Goal: Task Accomplishment & Management: Use online tool/utility

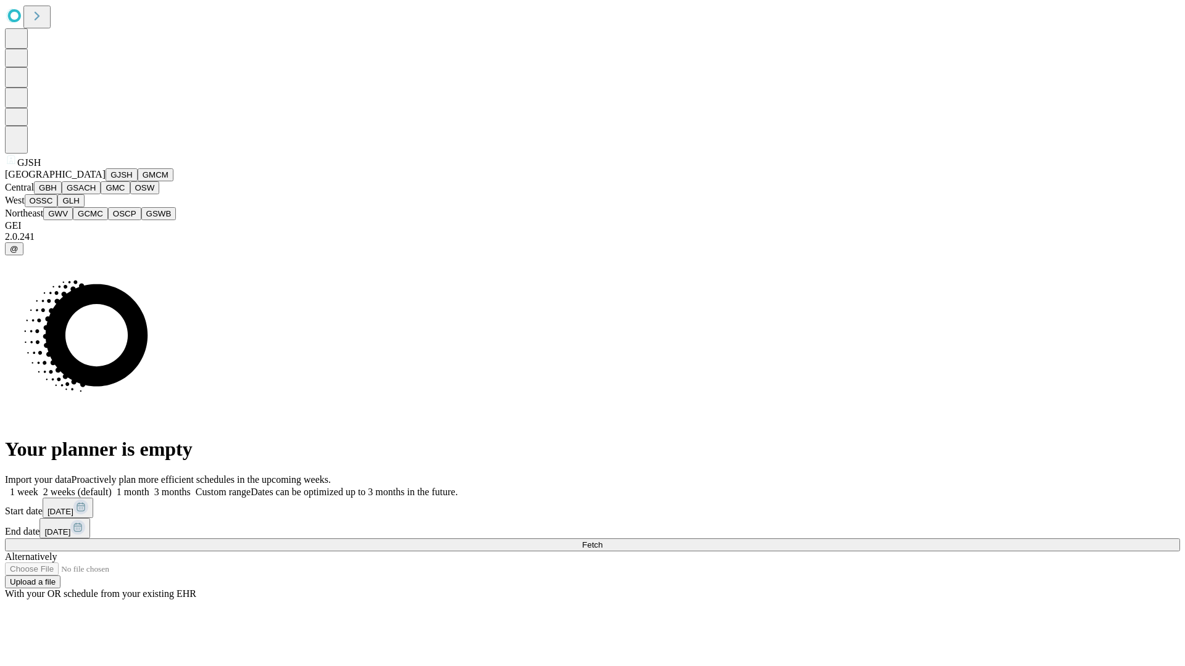
click at [105, 181] on button "GJSH" at bounding box center [121, 174] width 32 height 13
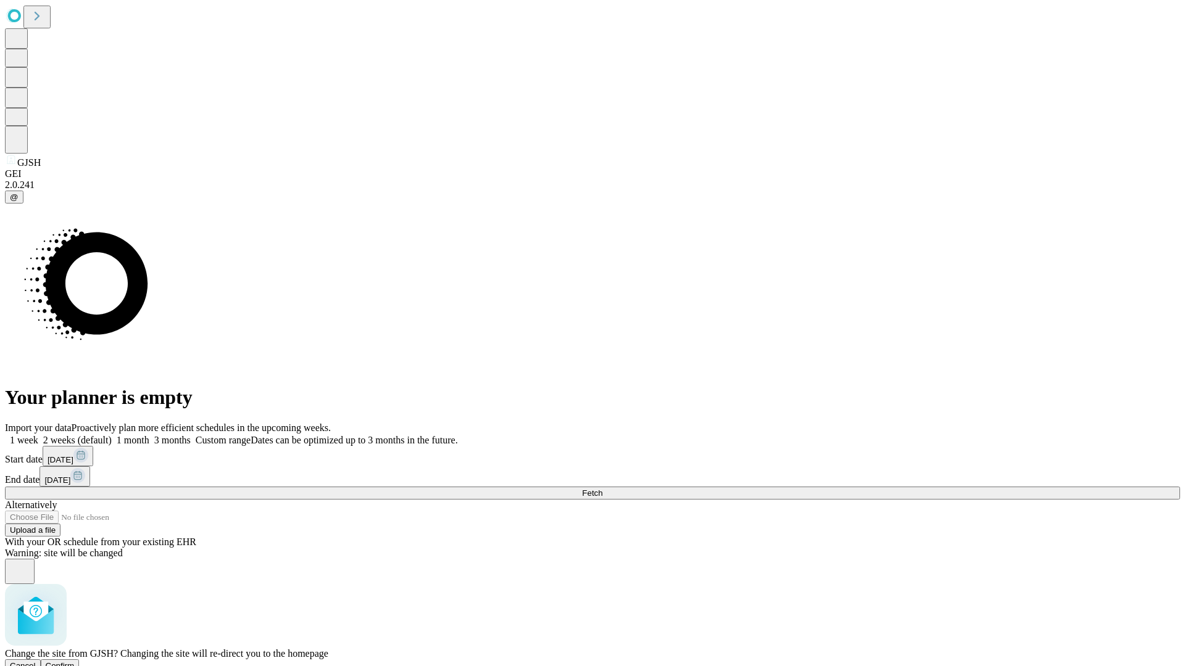
click at [75, 661] on span "Confirm" at bounding box center [60, 665] width 29 height 9
click at [149, 435] on label "1 month" at bounding box center [131, 440] width 38 height 10
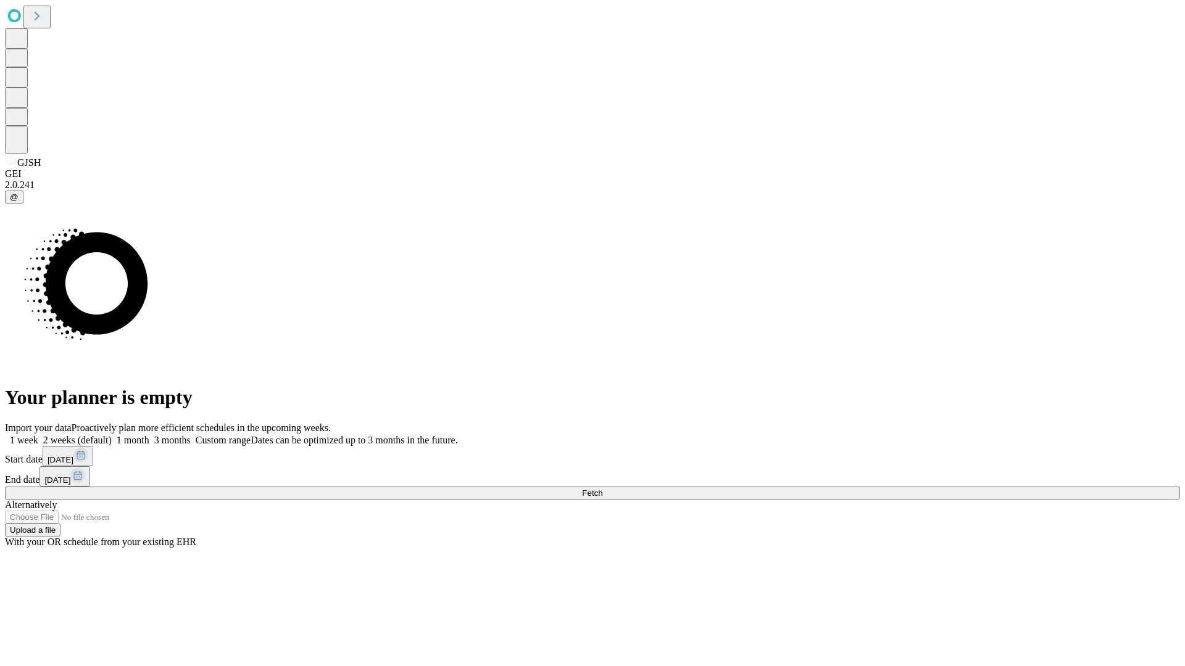
click at [602, 489] on span "Fetch" at bounding box center [592, 493] width 20 height 9
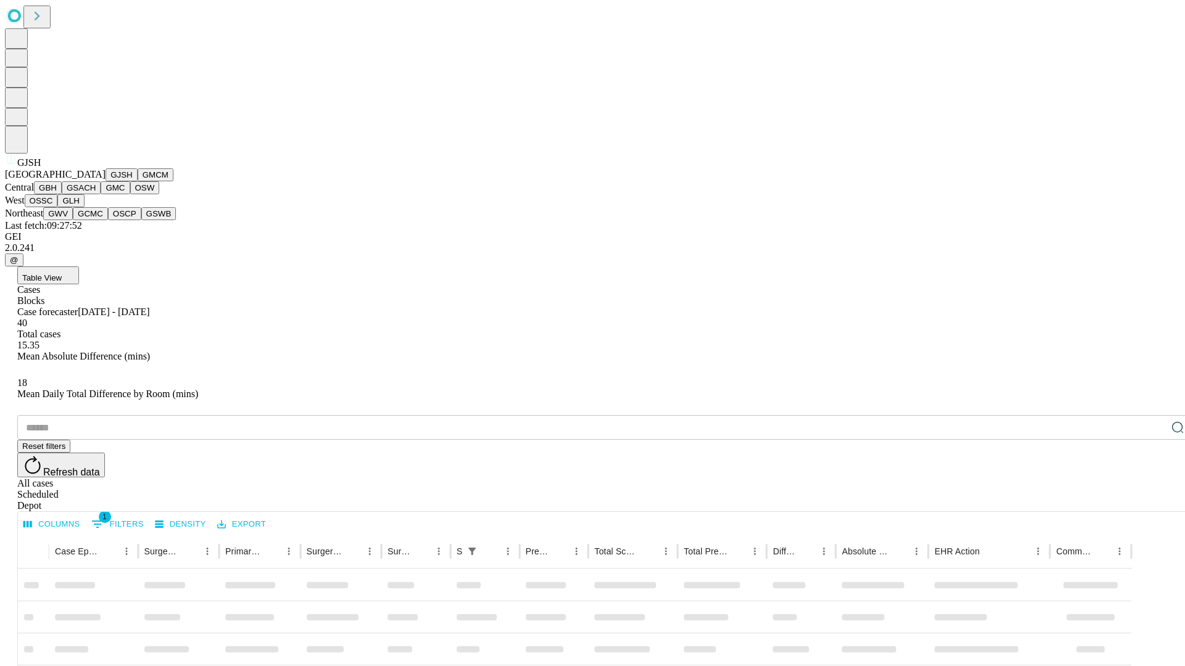
click at [138, 181] on button "GMCM" at bounding box center [156, 174] width 36 height 13
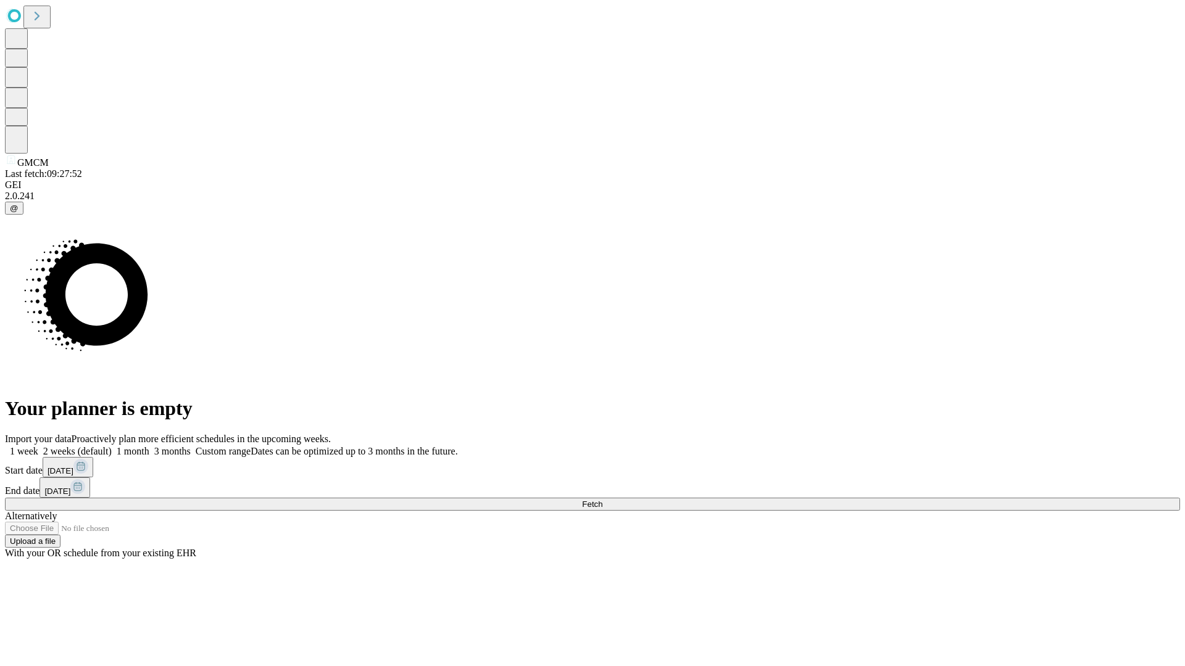
click at [149, 446] on label "1 month" at bounding box center [131, 451] width 38 height 10
click at [602, 500] on span "Fetch" at bounding box center [592, 504] width 20 height 9
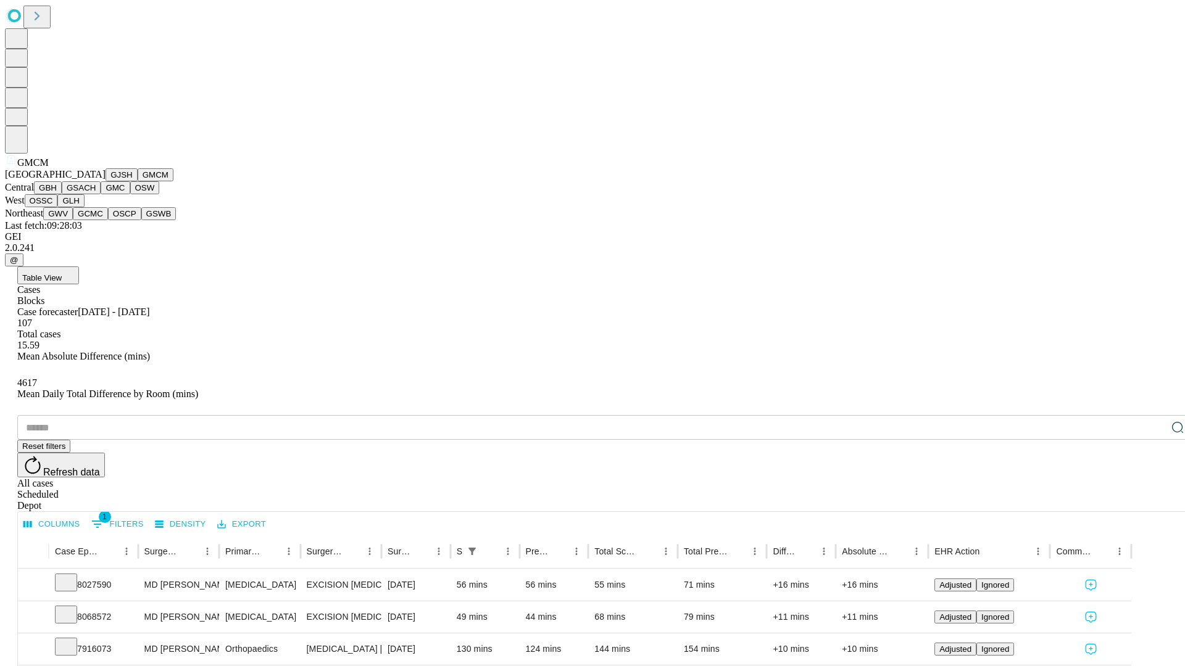
click at [62, 194] on button "GBH" at bounding box center [48, 187] width 28 height 13
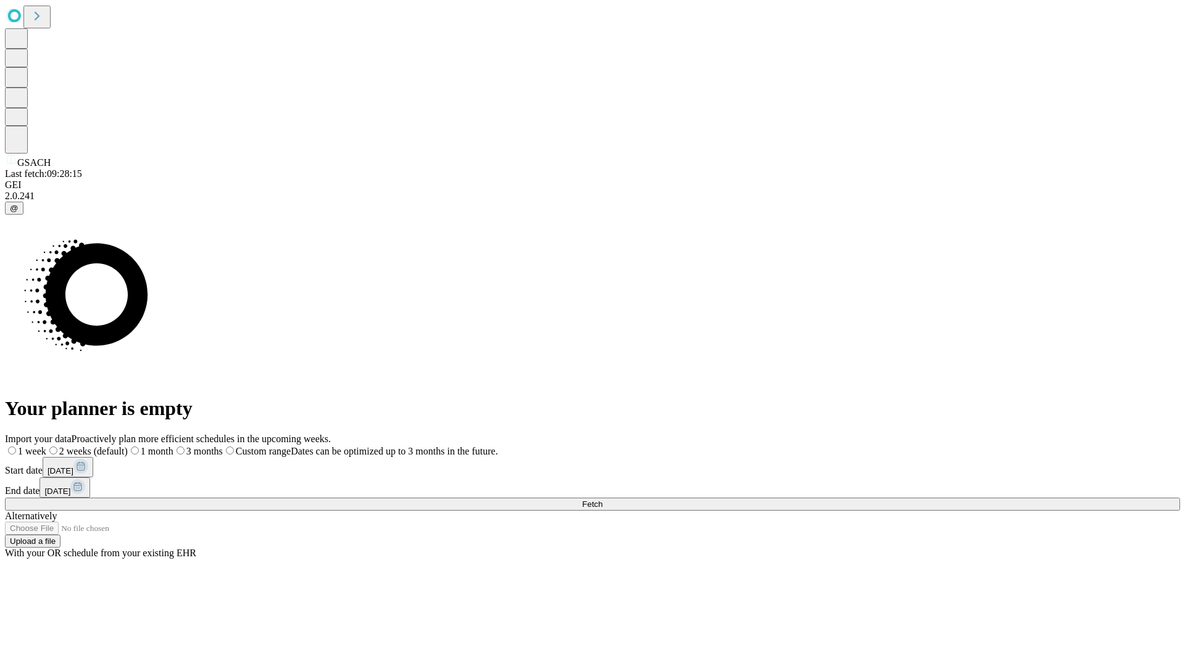
click at [173, 446] on label "1 month" at bounding box center [151, 451] width 46 height 10
click at [602, 500] on span "Fetch" at bounding box center [592, 504] width 20 height 9
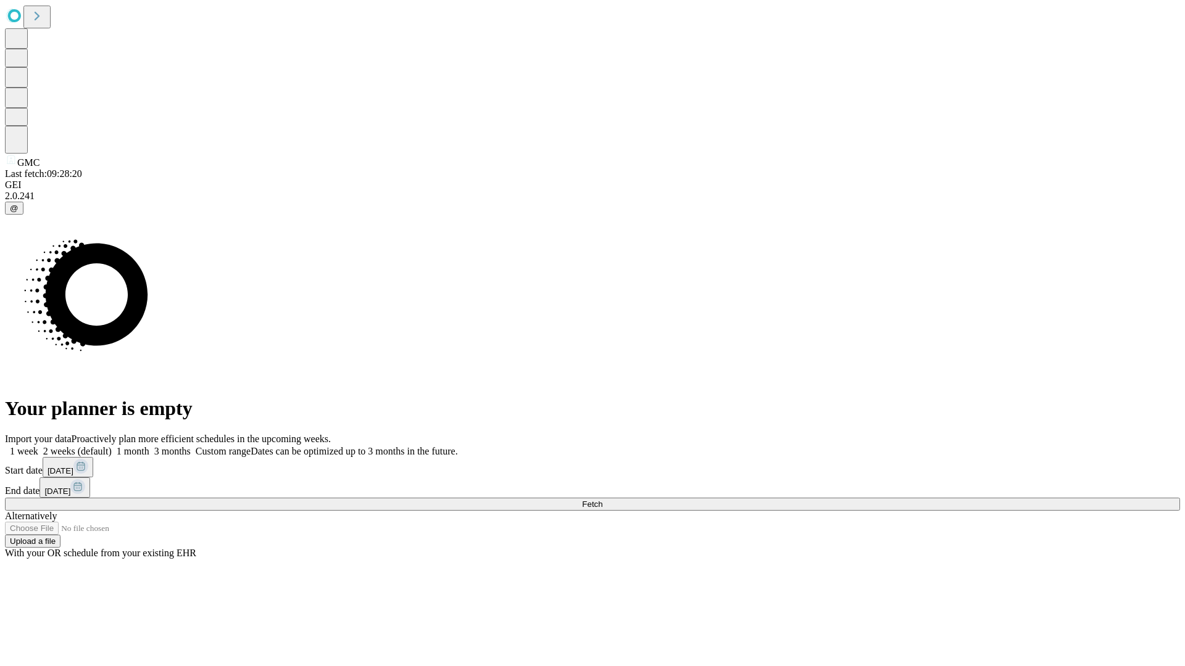
click at [149, 446] on label "1 month" at bounding box center [131, 451] width 38 height 10
click at [602, 500] on span "Fetch" at bounding box center [592, 504] width 20 height 9
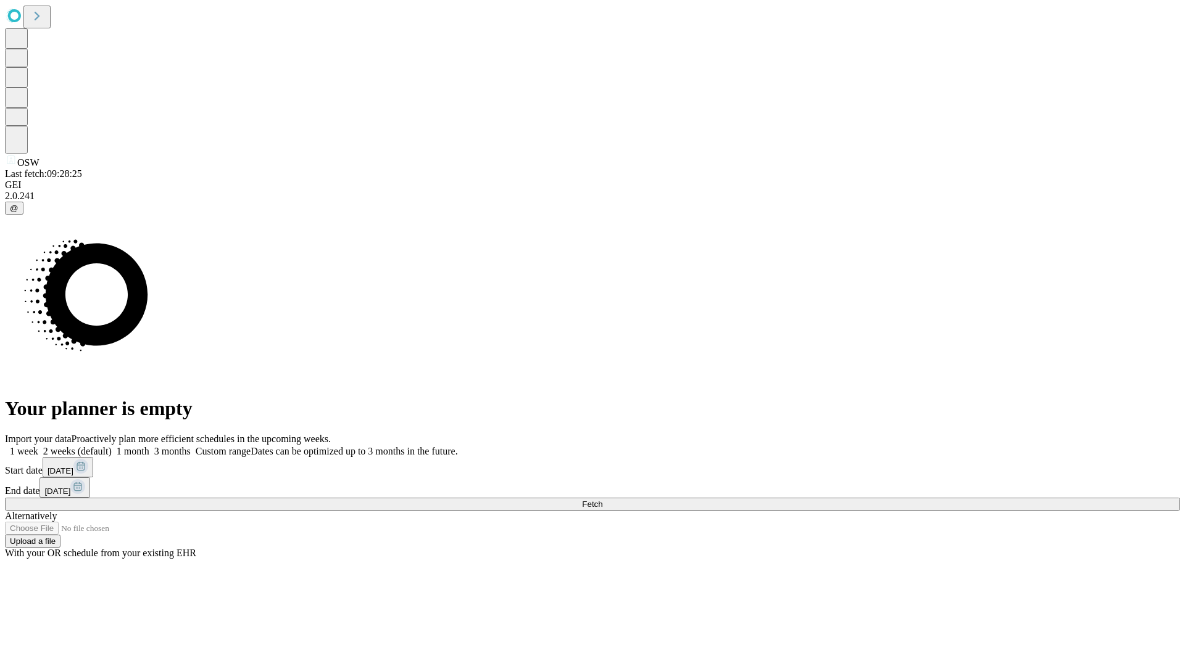
click at [149, 446] on label "1 month" at bounding box center [131, 451] width 38 height 10
click at [602, 500] on span "Fetch" at bounding box center [592, 504] width 20 height 9
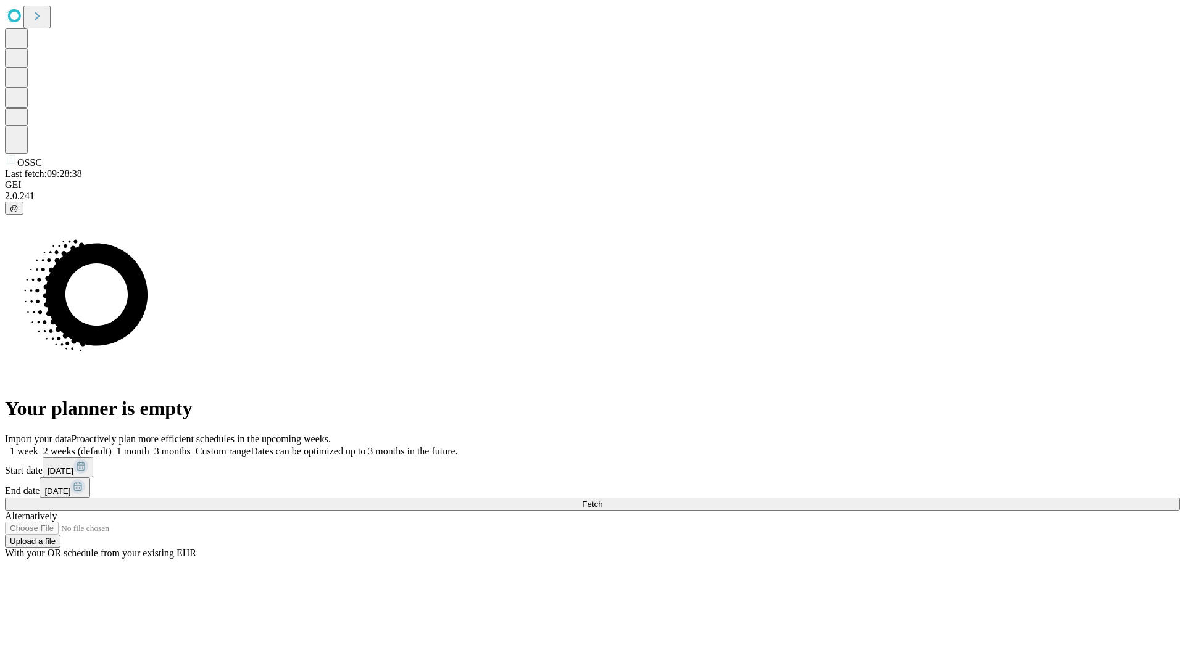
click at [602, 500] on span "Fetch" at bounding box center [592, 504] width 20 height 9
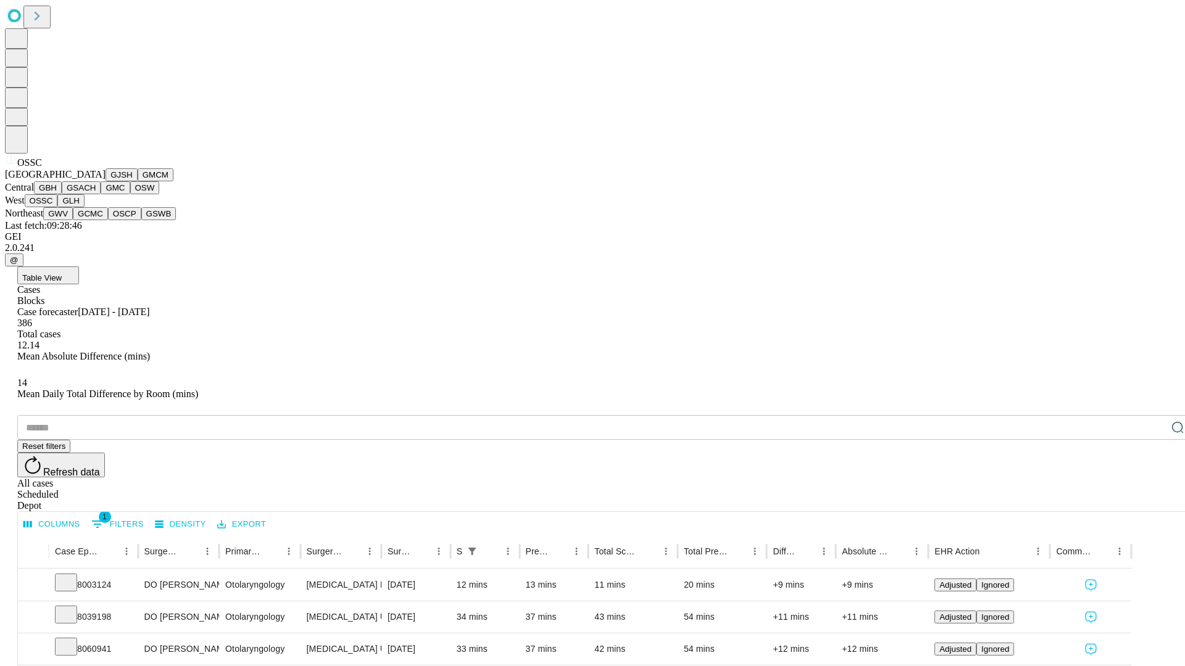
click at [84, 207] on button "GLH" at bounding box center [70, 200] width 27 height 13
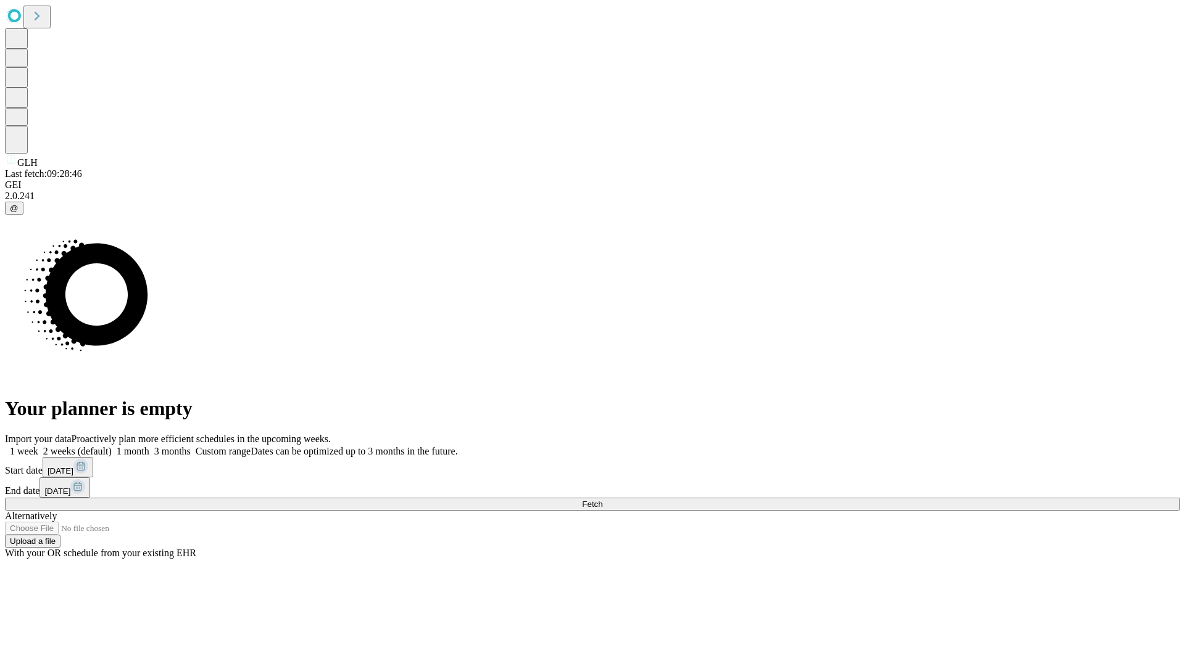
click at [602, 500] on span "Fetch" at bounding box center [592, 504] width 20 height 9
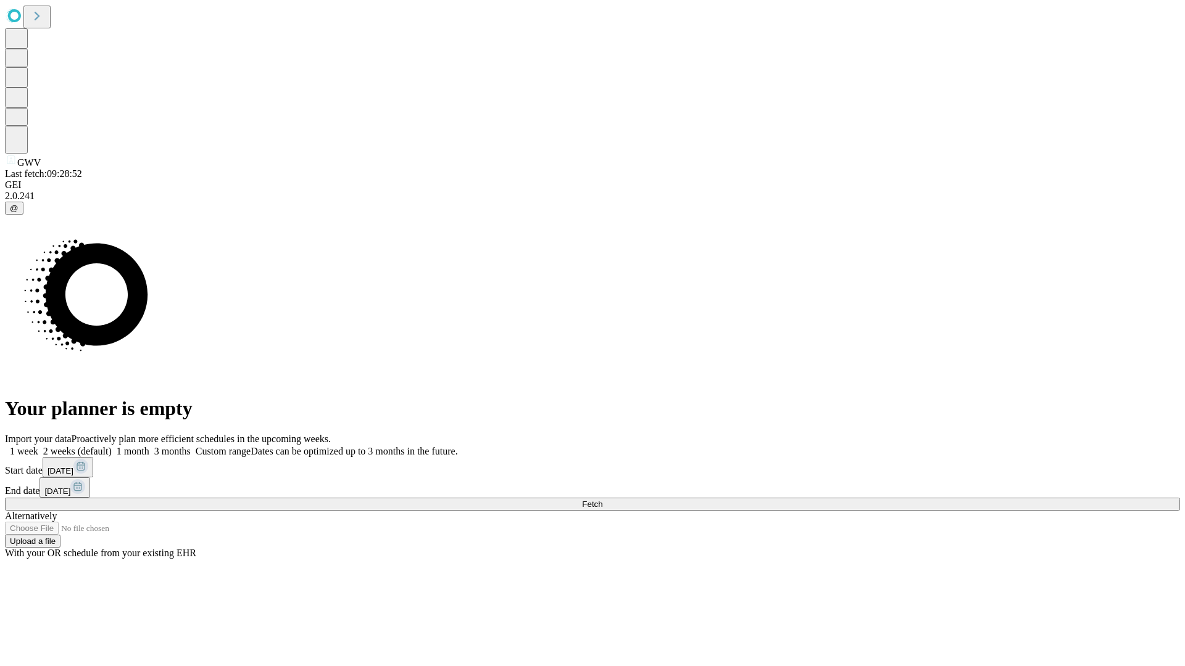
click at [149, 446] on label "1 month" at bounding box center [131, 451] width 38 height 10
click at [602, 500] on span "Fetch" at bounding box center [592, 504] width 20 height 9
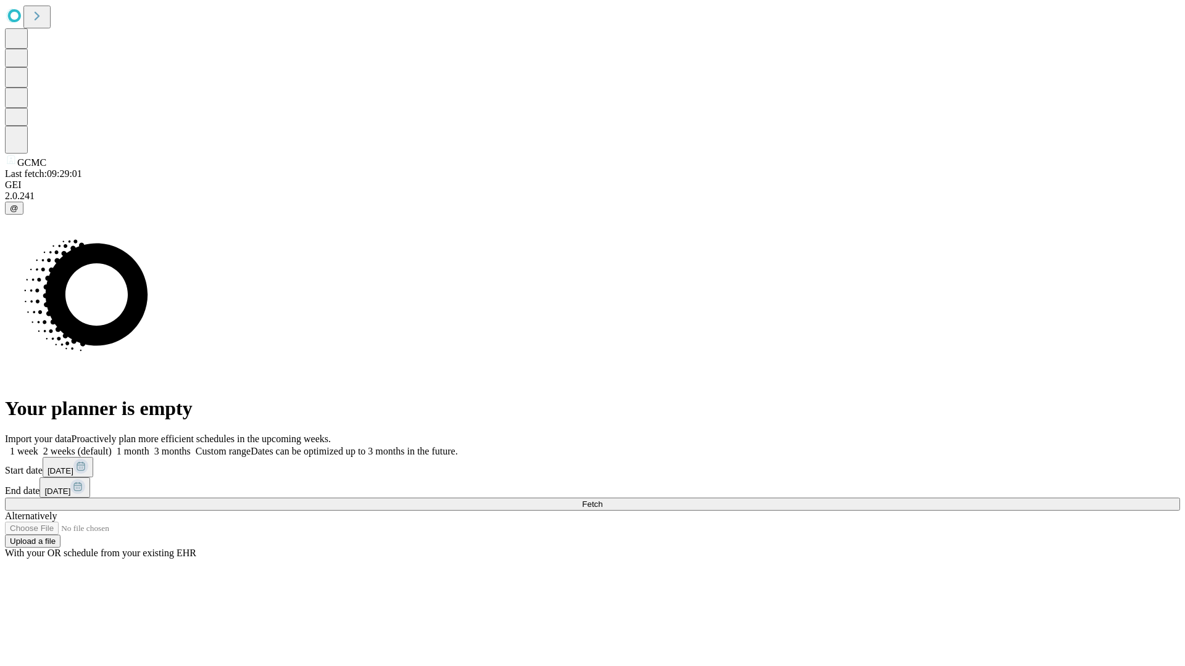
click at [149, 446] on label "1 month" at bounding box center [131, 451] width 38 height 10
click at [602, 500] on span "Fetch" at bounding box center [592, 504] width 20 height 9
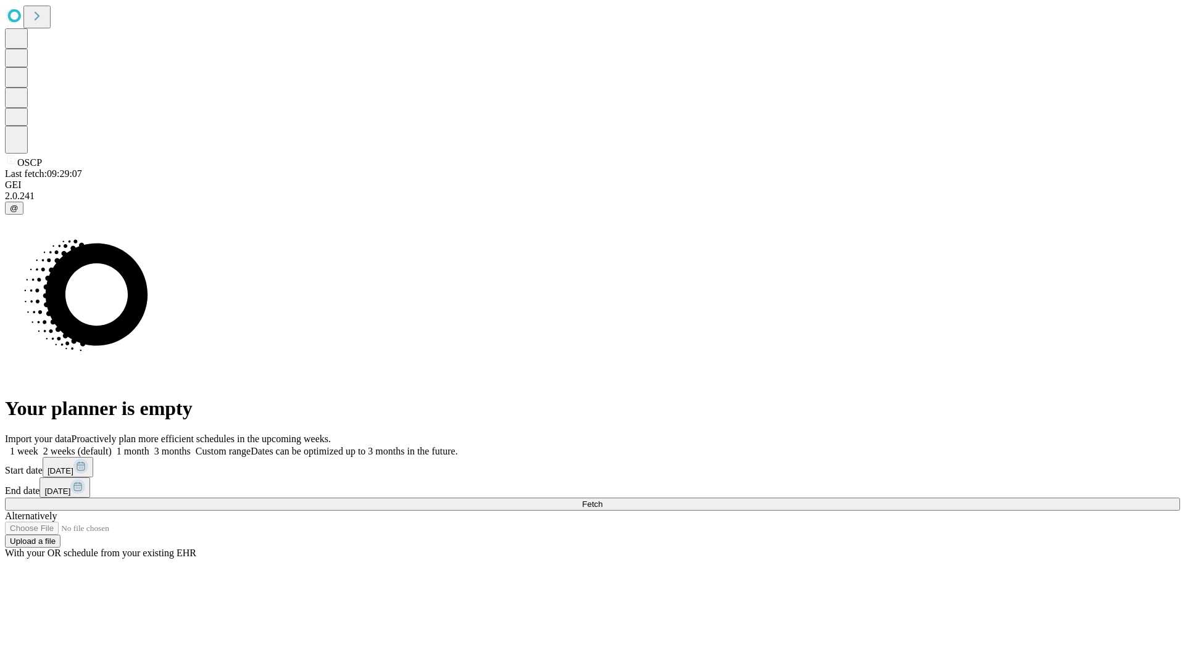
click at [149, 446] on label "1 month" at bounding box center [131, 451] width 38 height 10
click at [602, 500] on span "Fetch" at bounding box center [592, 504] width 20 height 9
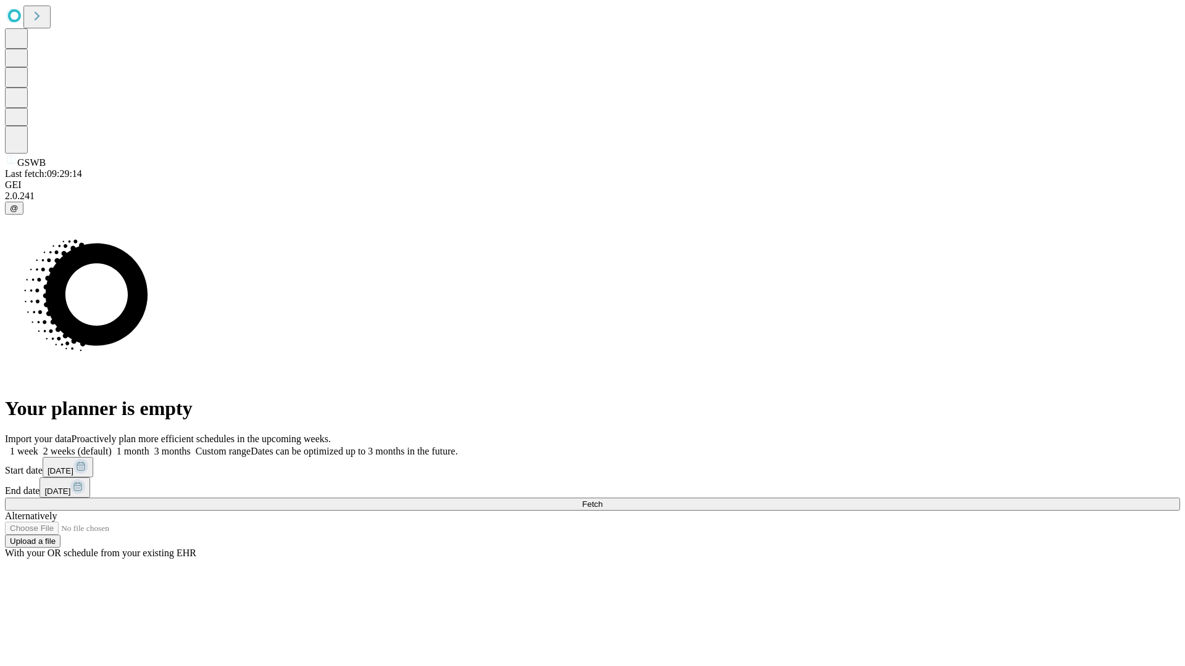
click at [149, 446] on label "1 month" at bounding box center [131, 451] width 38 height 10
click at [602, 500] on span "Fetch" at bounding box center [592, 504] width 20 height 9
